Goal: Navigation & Orientation: Find specific page/section

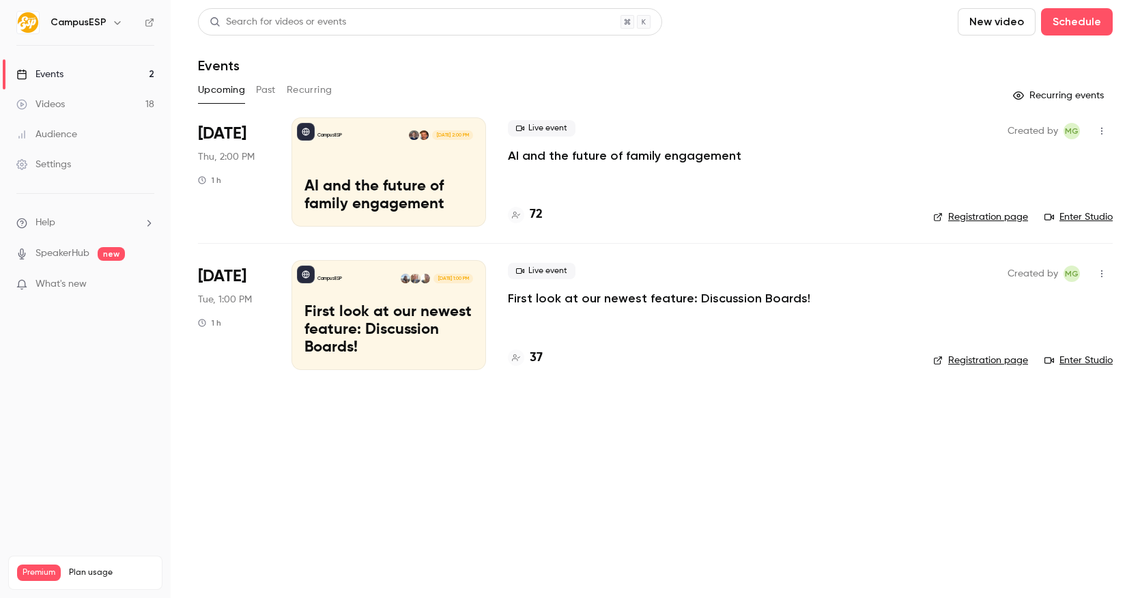
click at [85, 19] on h6 "CampusESP" at bounding box center [79, 23] width 56 height 14
click at [115, 23] on icon "button" at bounding box center [117, 22] width 11 height 11
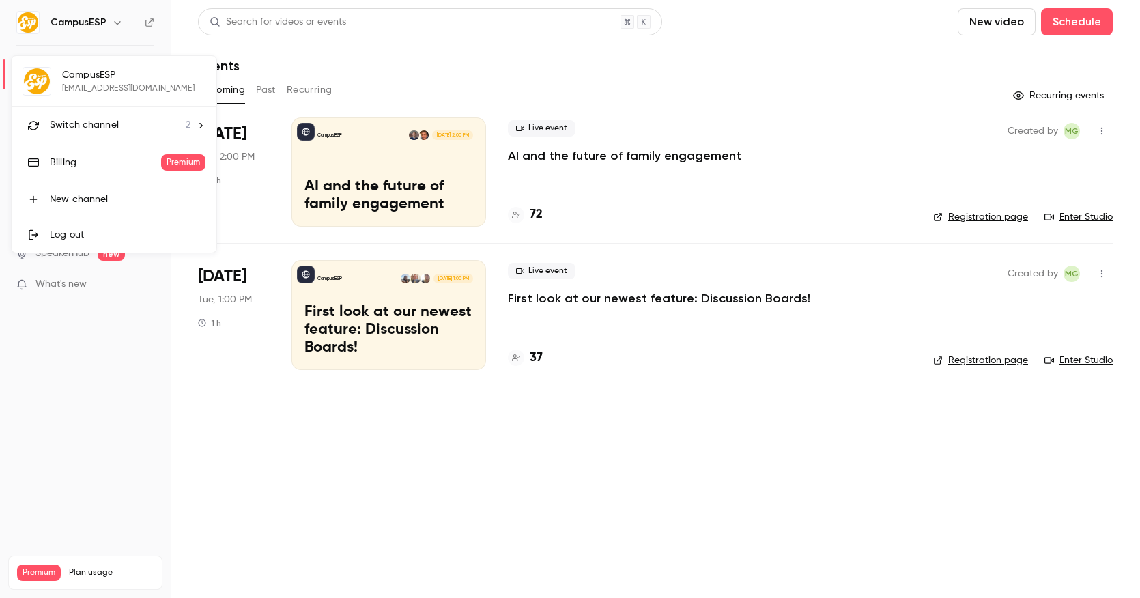
click at [104, 125] on span "Switch channel" at bounding box center [84, 125] width 69 height 14
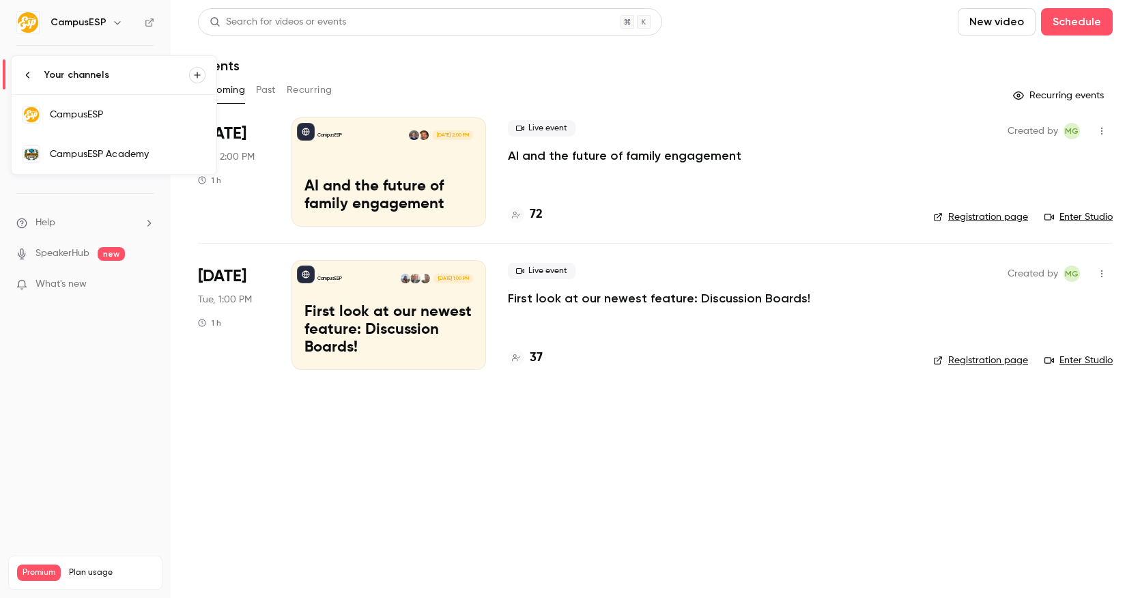
click at [100, 154] on div "CampusESP Academy" at bounding box center [128, 154] width 156 height 14
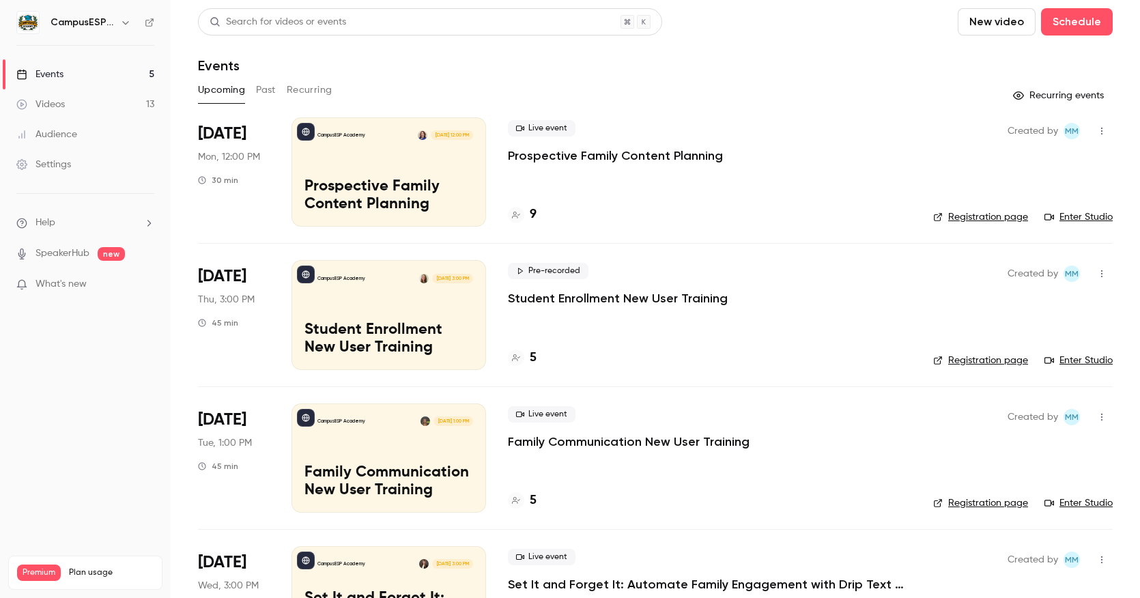
click at [523, 218] on div "9" at bounding box center [522, 214] width 29 height 18
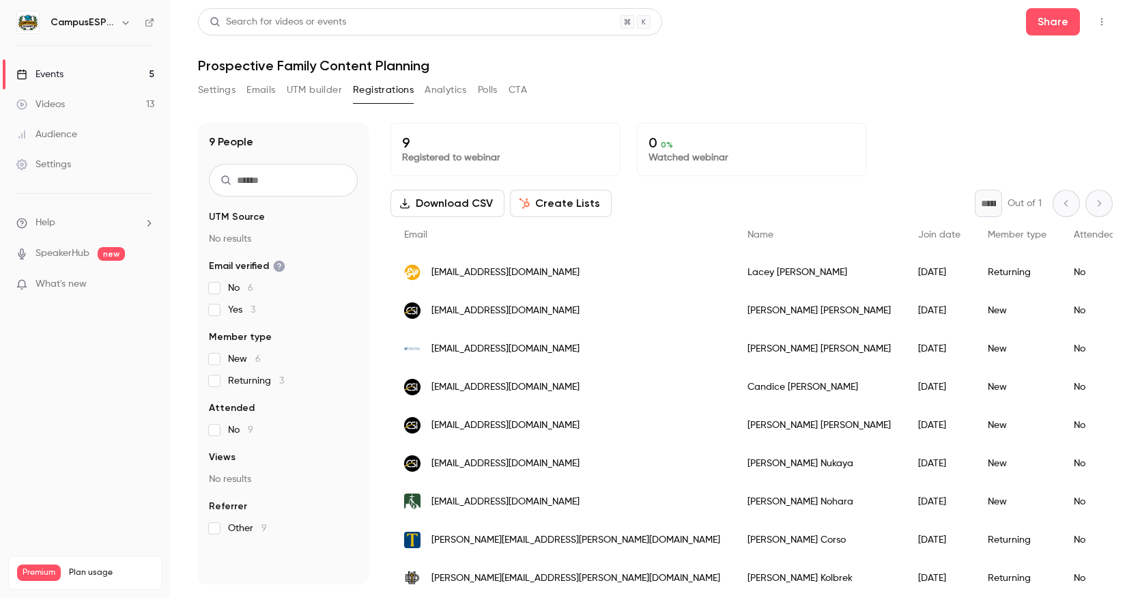
click at [82, 289] on span "What's new" at bounding box center [60, 284] width 51 height 14
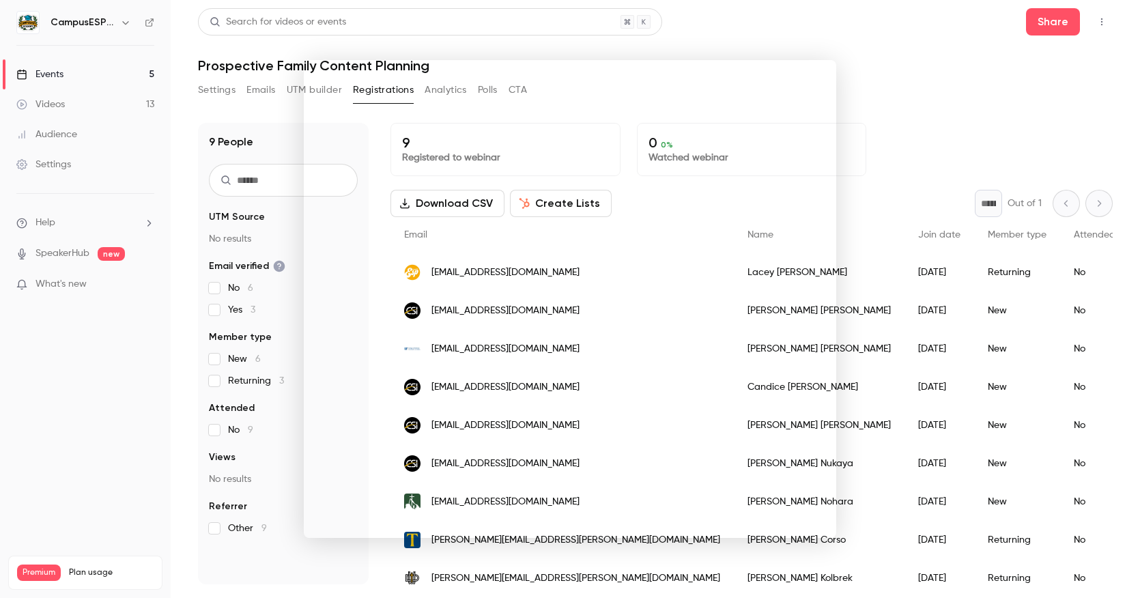
click at [771, 31] on div at bounding box center [570, 299] width 1140 height 598
